Goal: Information Seeking & Learning: Learn about a topic

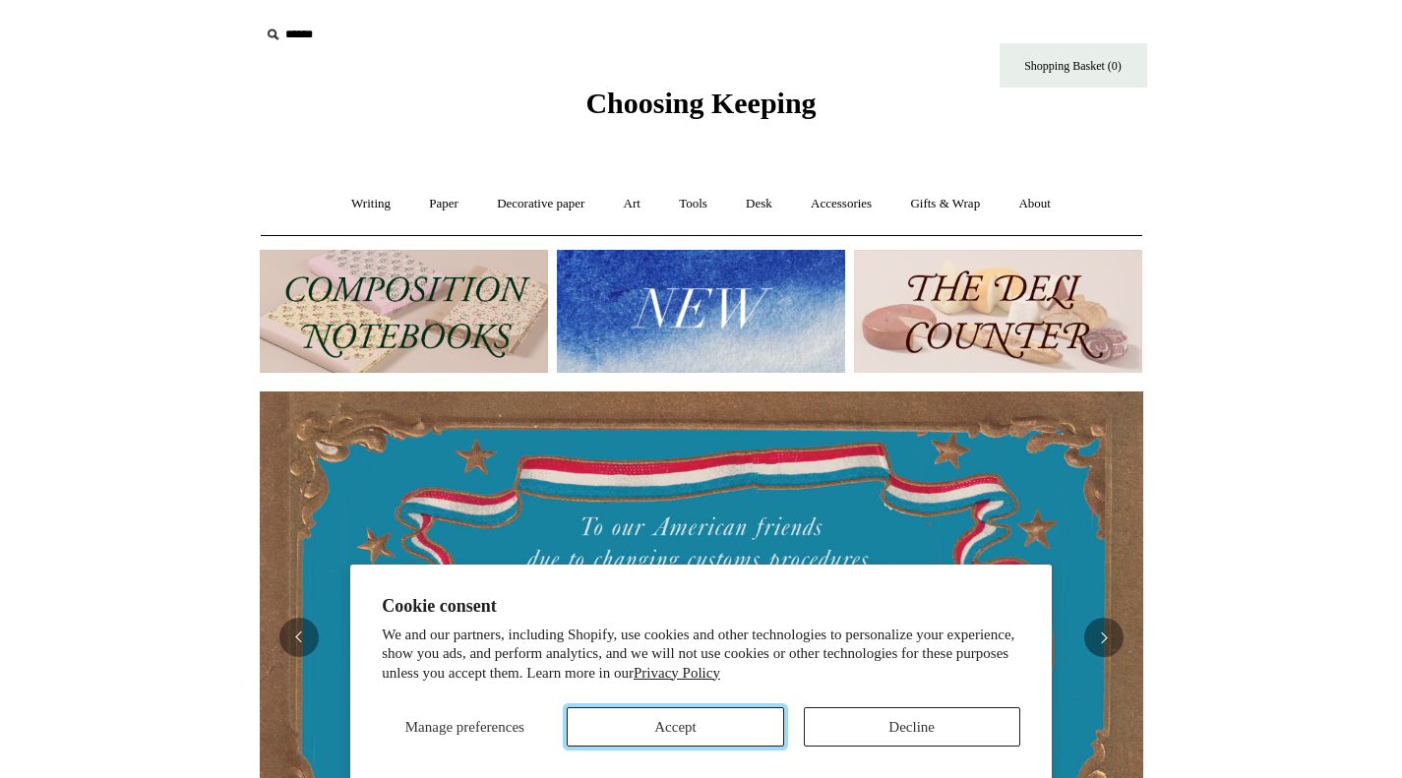
click at [727, 738] on button "Accept" at bounding box center [675, 726] width 216 height 39
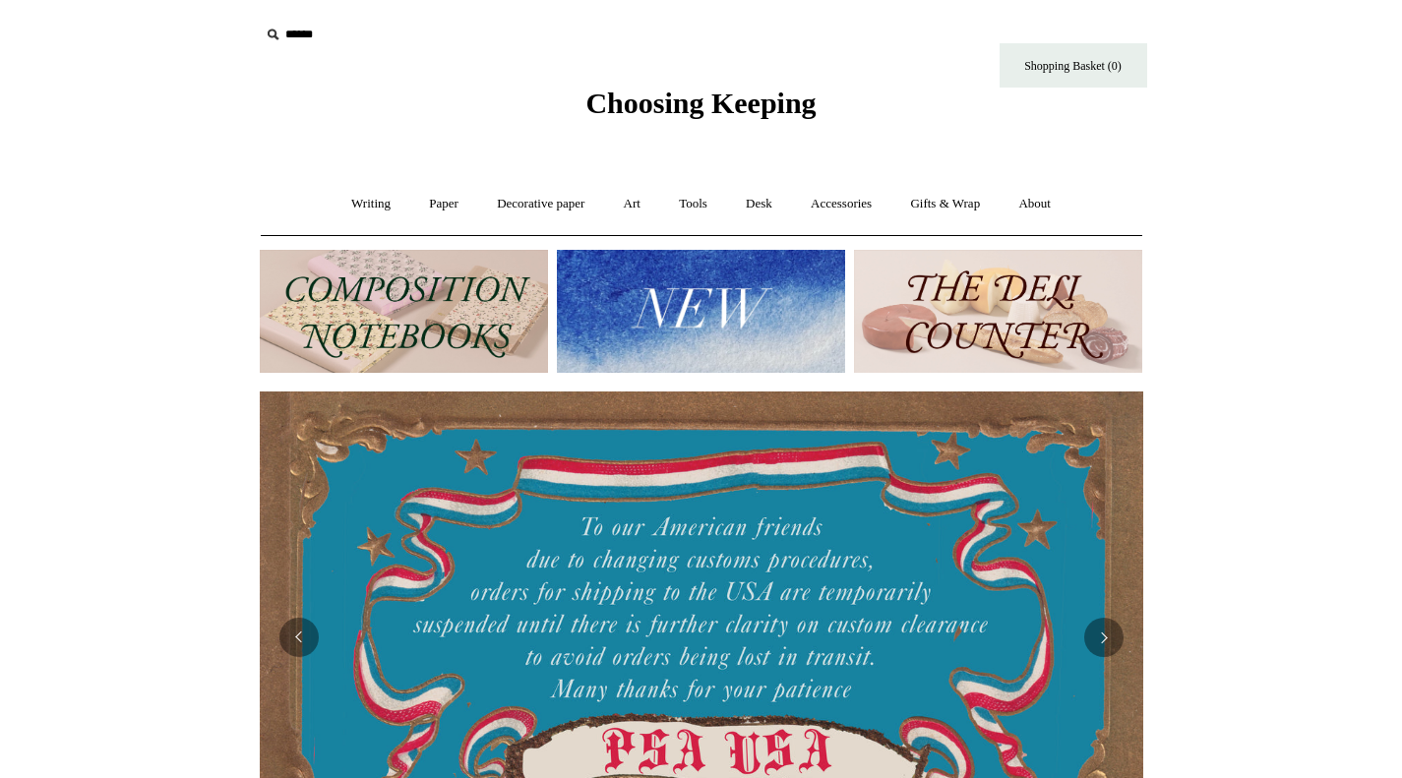
click at [360, 204] on link "Writing +" at bounding box center [371, 204] width 75 height 52
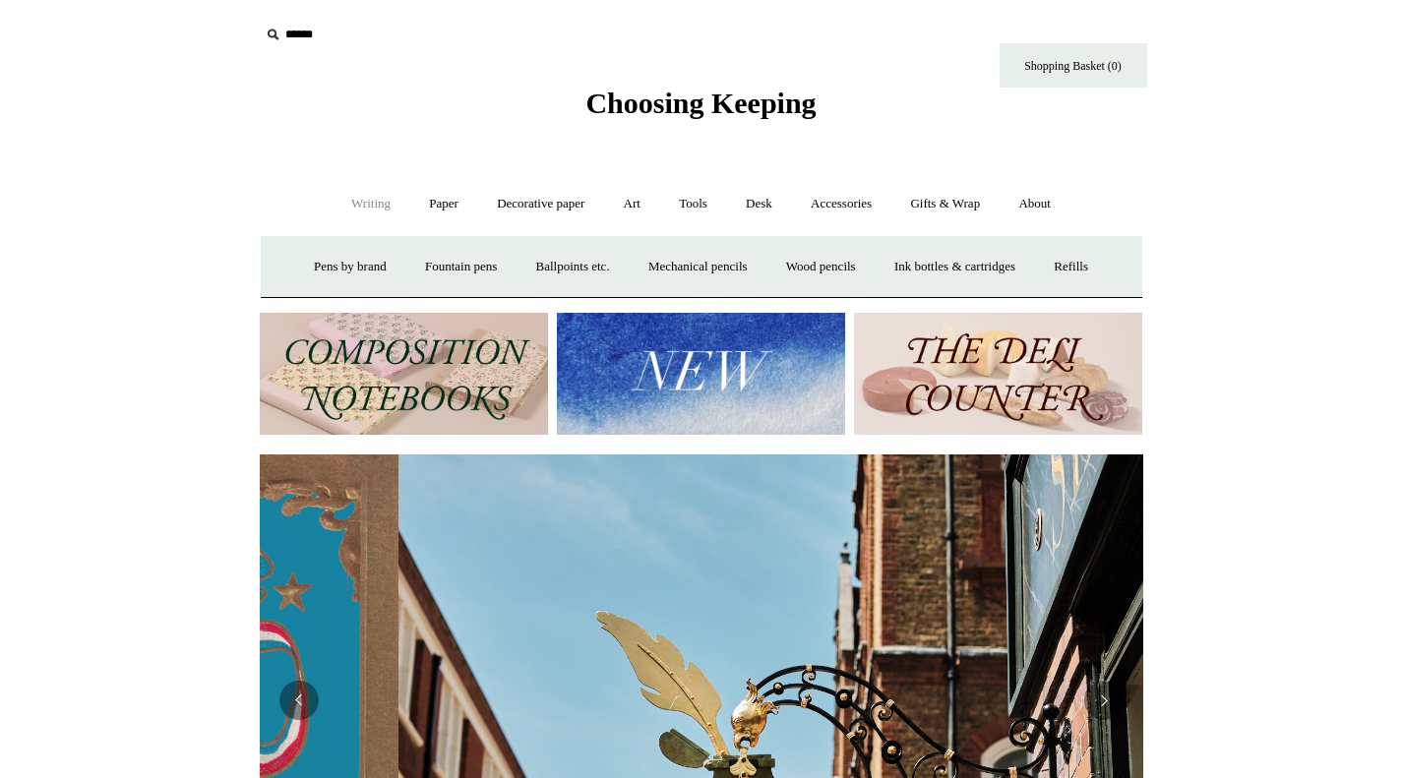
scroll to position [0, 884]
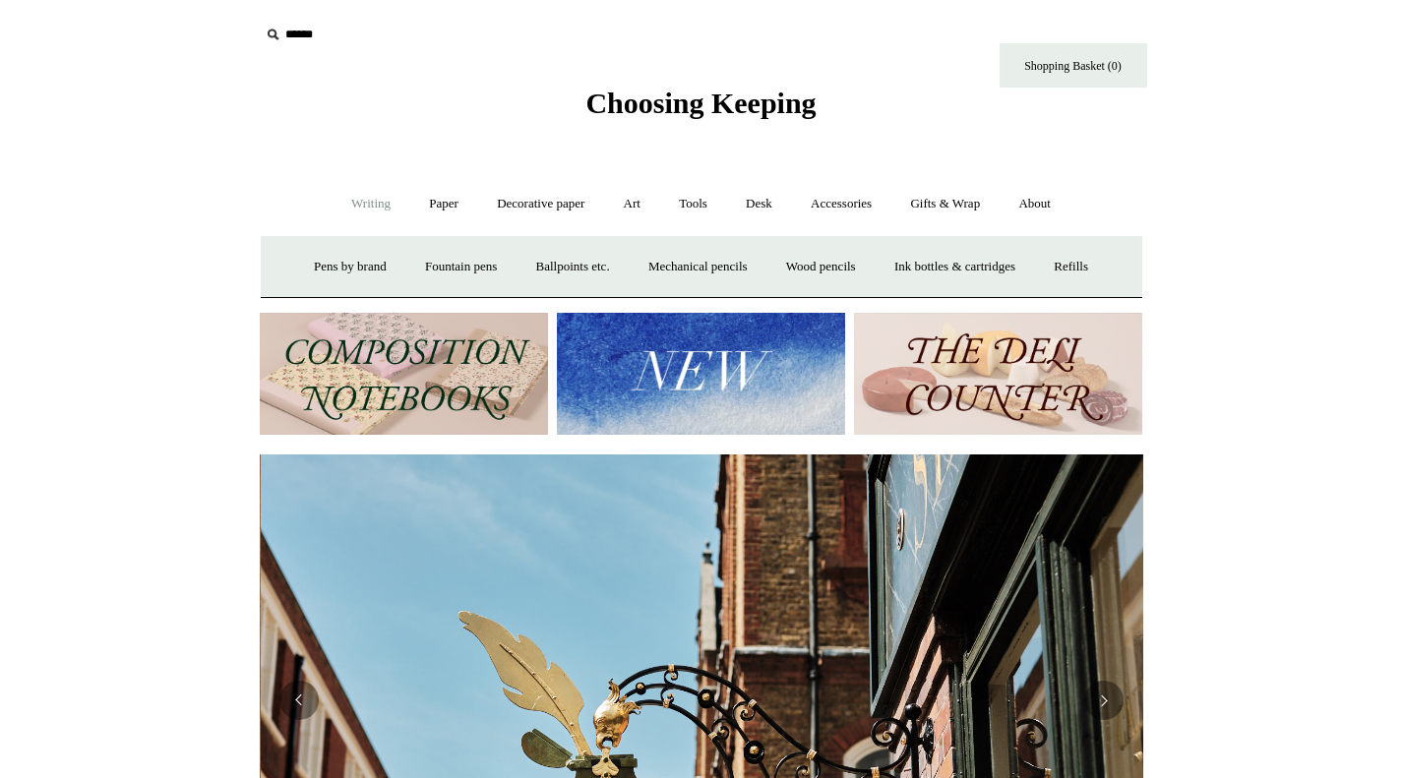
click at [435, 261] on link "Fountain pens +" at bounding box center [460, 267] width 107 height 52
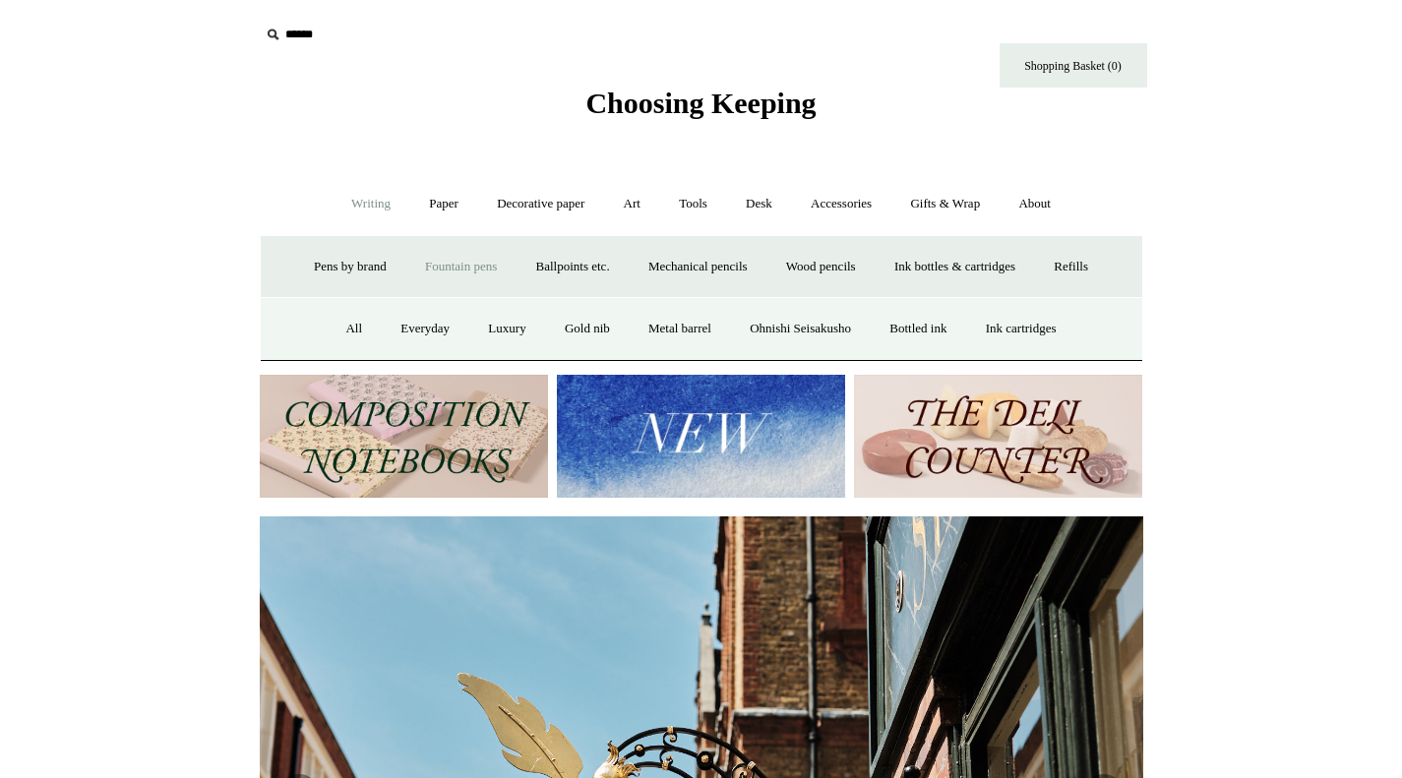
click at [400, 328] on link "Everyday" at bounding box center [425, 329] width 85 height 52
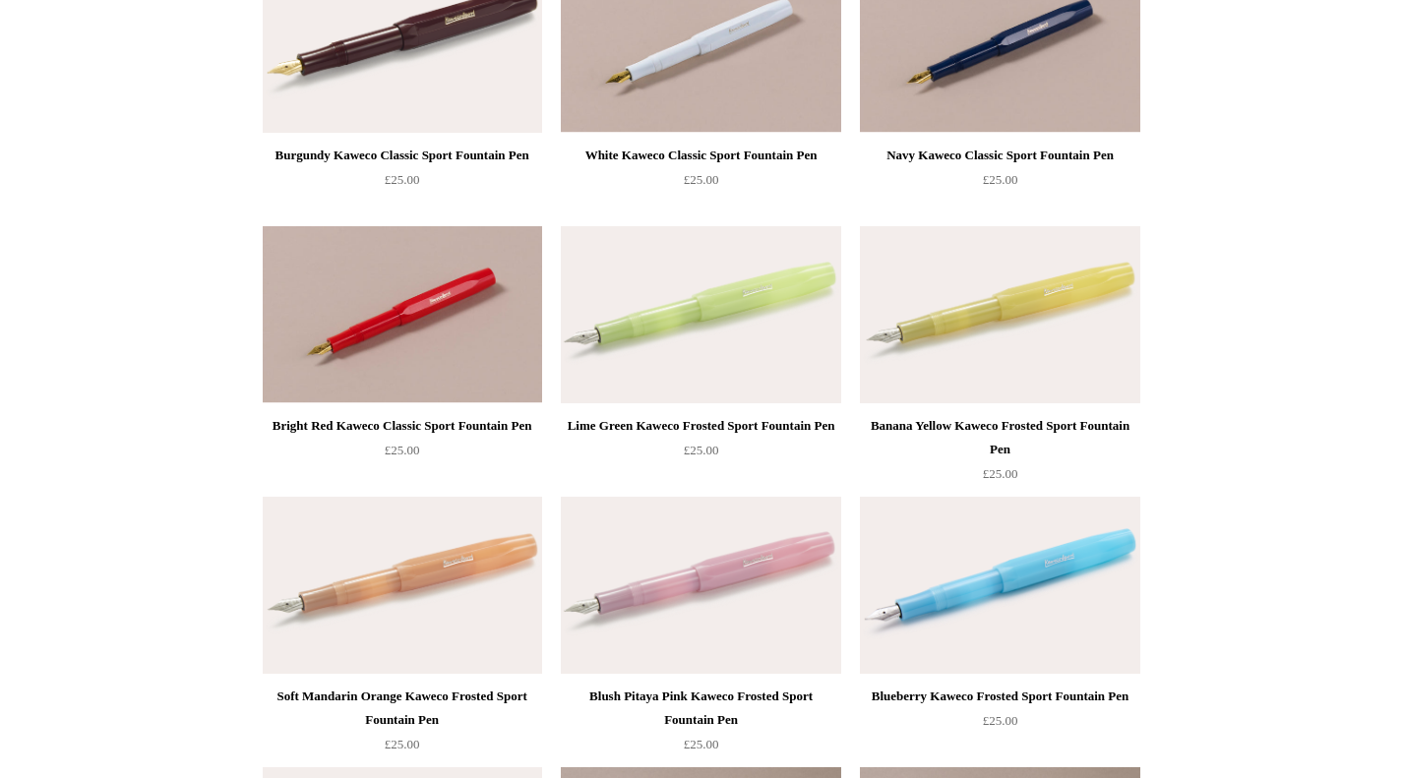
scroll to position [572, 0]
click at [1040, 424] on div "Banana Yellow Kaweco Frosted Sport Fountain Pen" at bounding box center [1000, 436] width 270 height 47
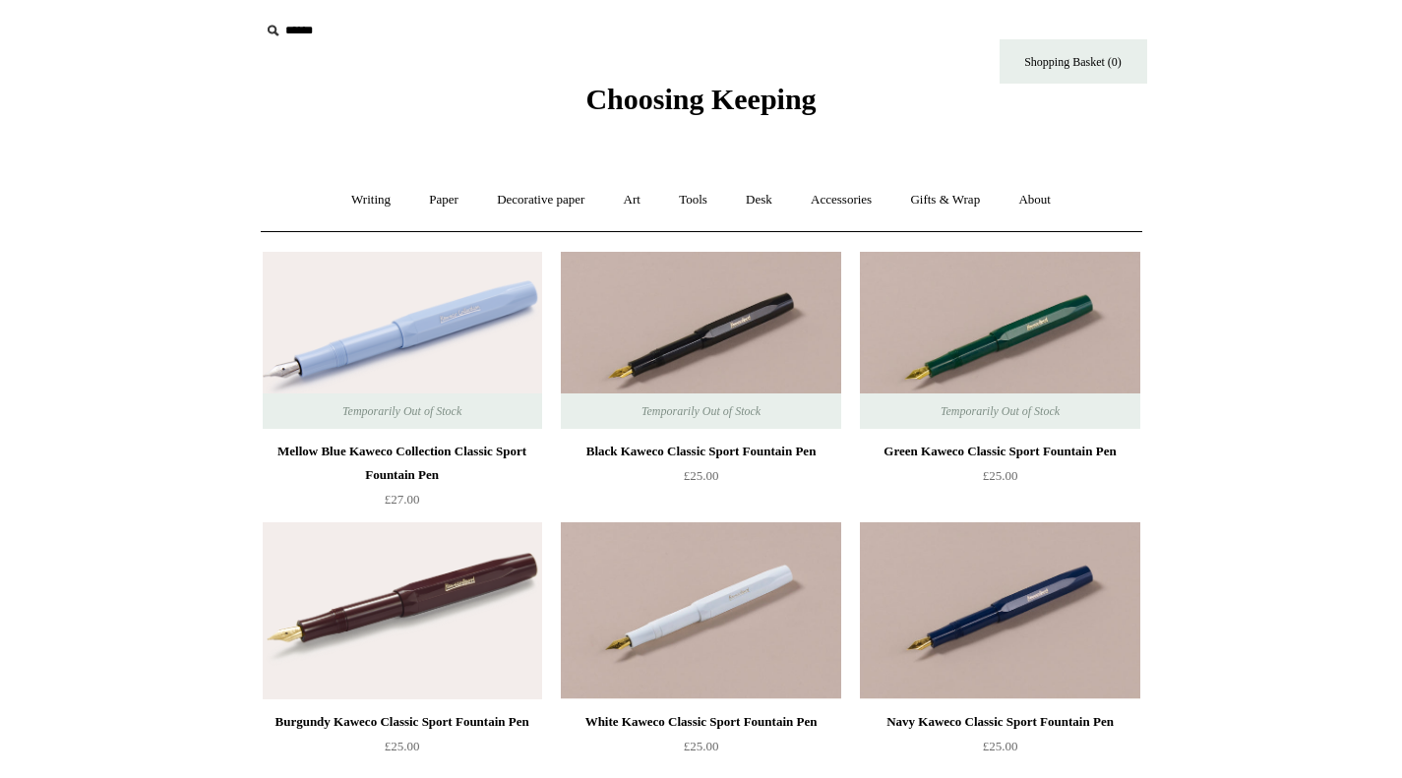
scroll to position [0, 0]
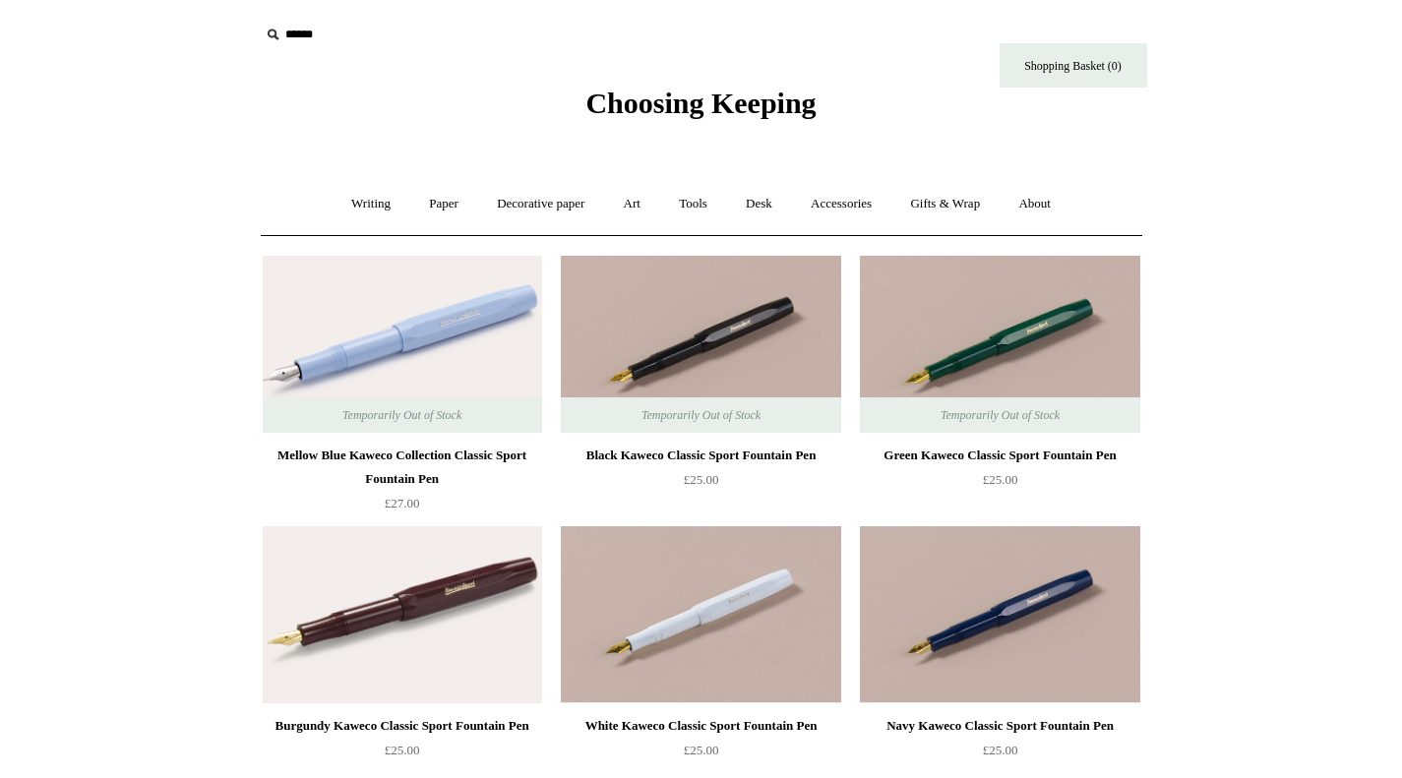
click at [775, 94] on span "Choosing Keeping" at bounding box center [700, 103] width 230 height 32
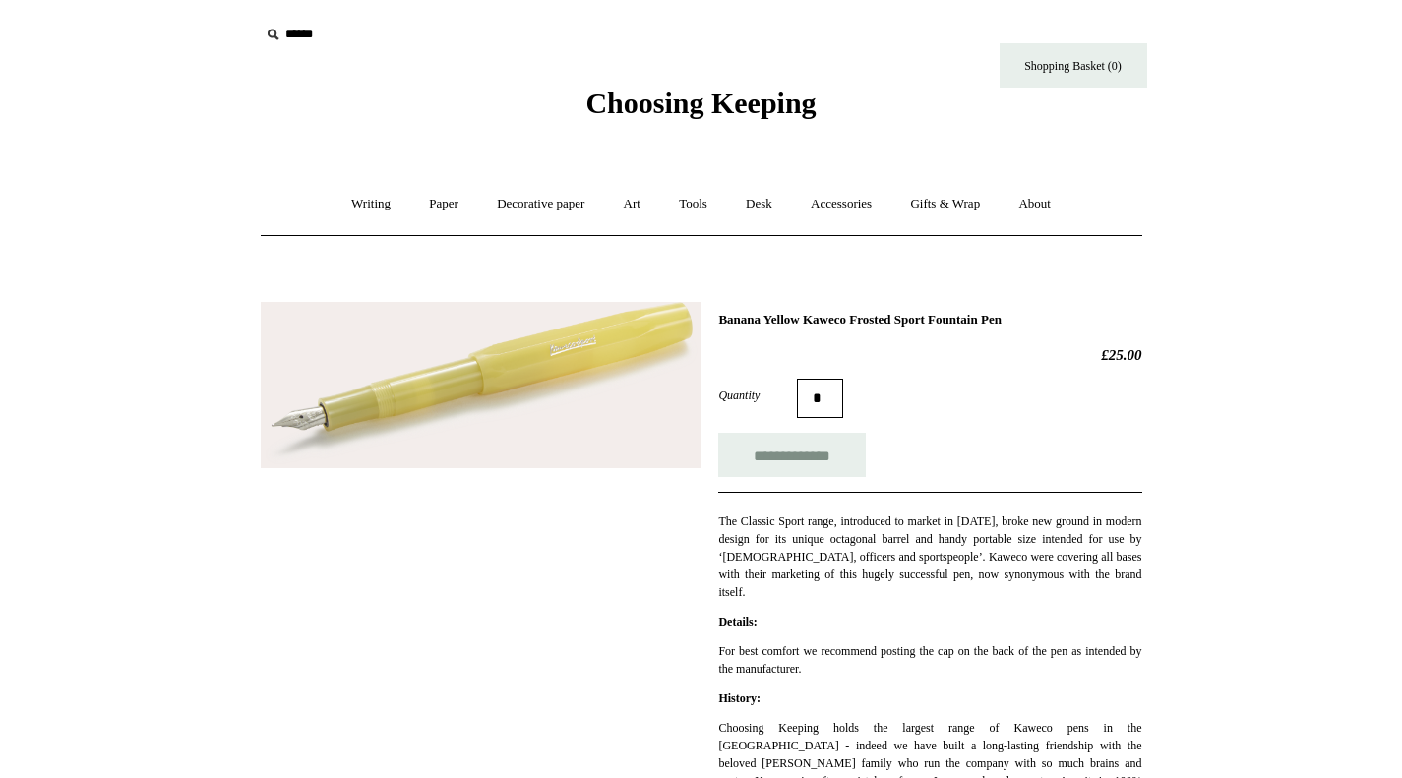
click at [597, 398] on img at bounding box center [481, 385] width 441 height 166
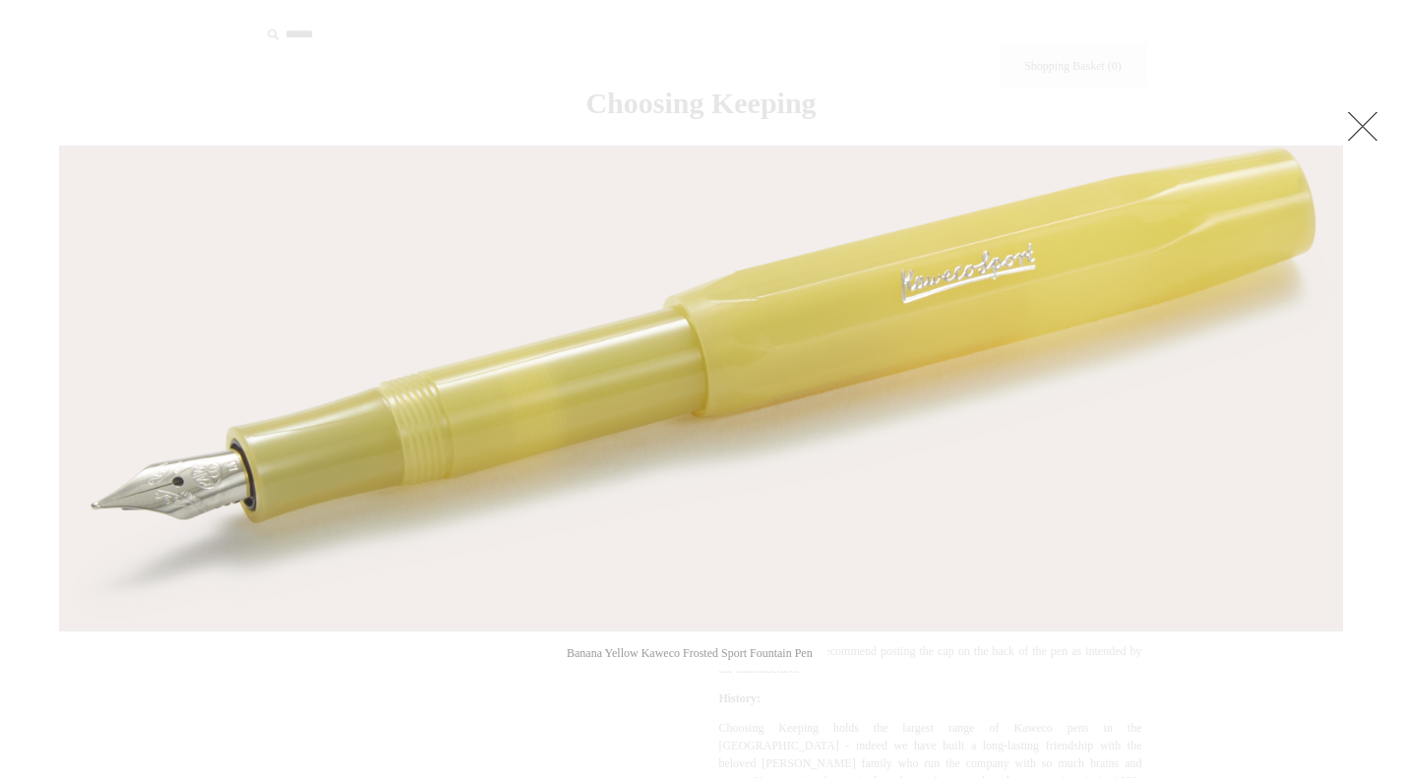
click at [1355, 129] on link at bounding box center [1362, 125] width 39 height 39
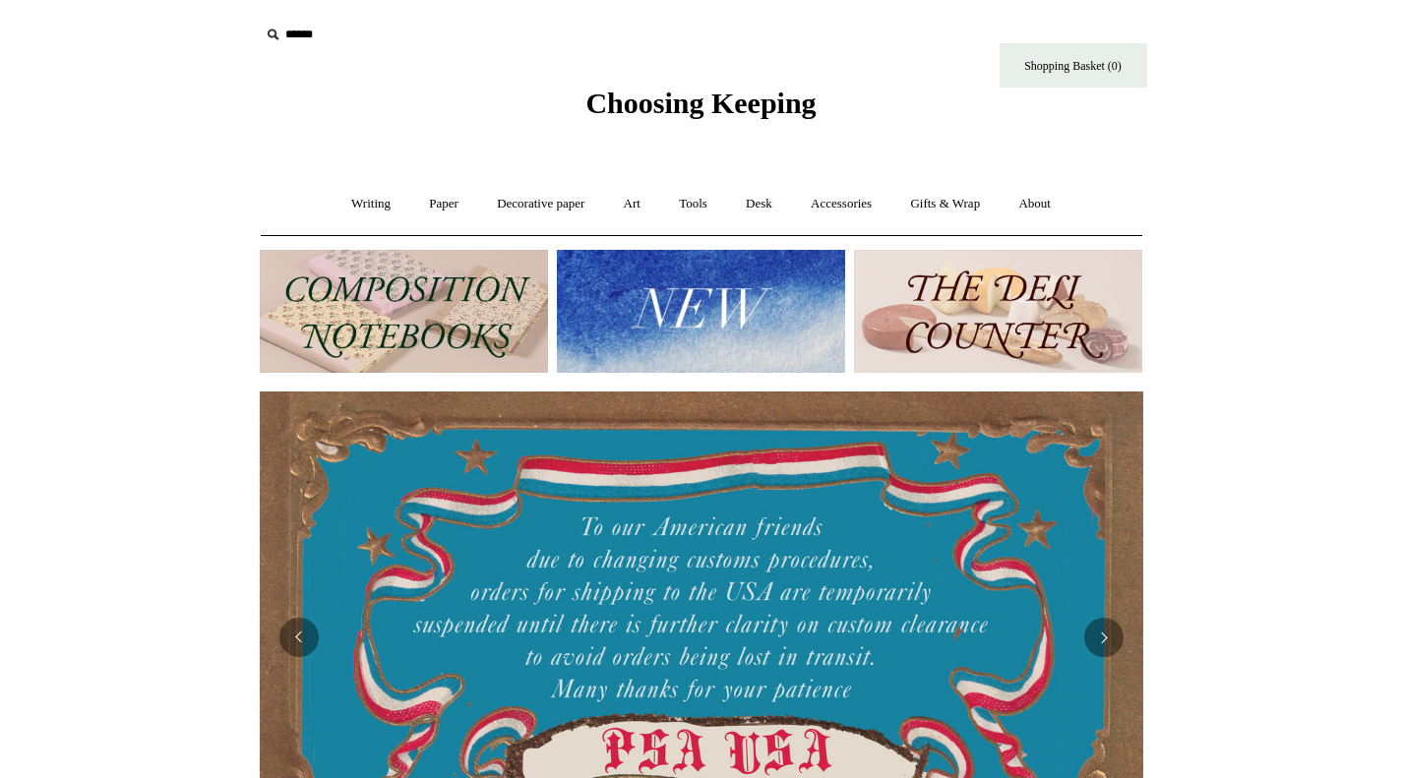
drag, startPoint x: 1025, startPoint y: 369, endPoint x: 1280, endPoint y: 621, distance: 358.3
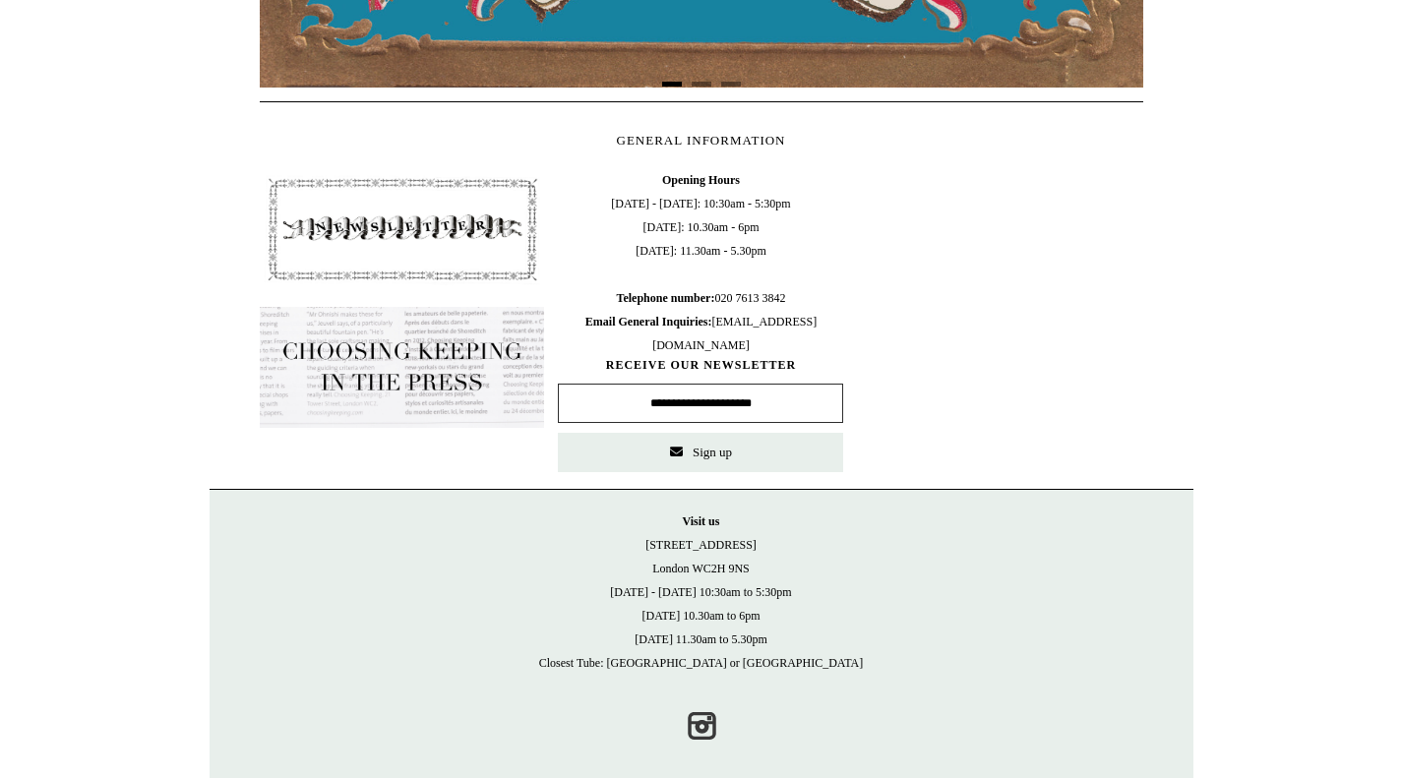
scroll to position [817, 0]
